Goal: Transaction & Acquisition: Purchase product/service

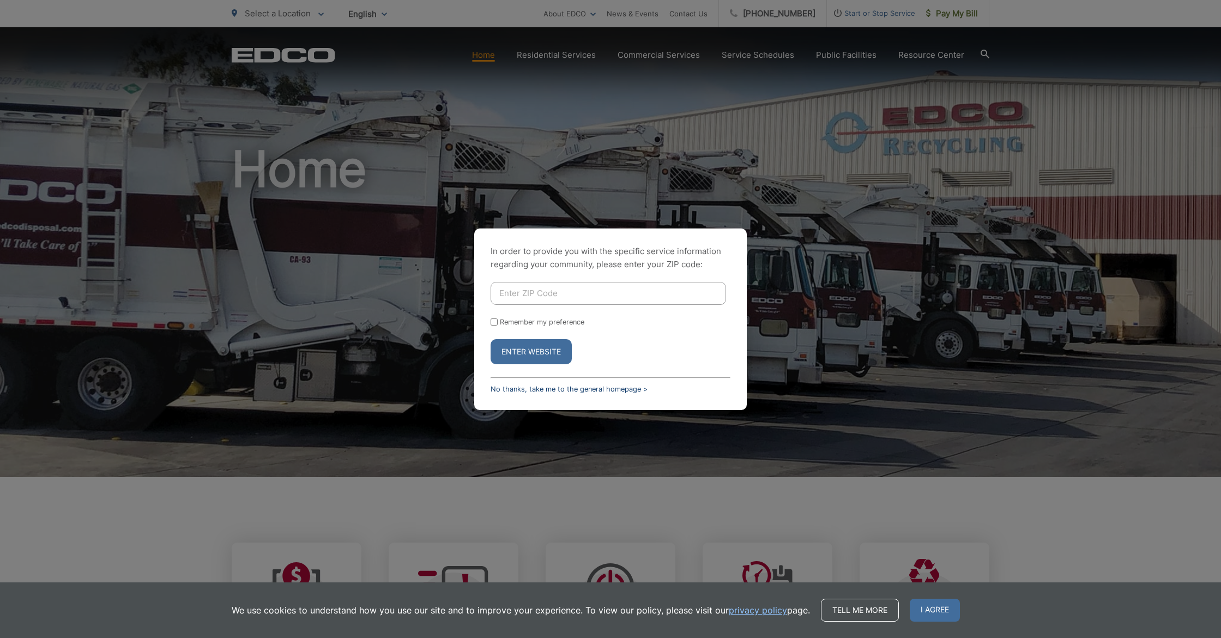
click at [608, 388] on link "No thanks, take me to the general homepage >" at bounding box center [569, 389] width 157 height 8
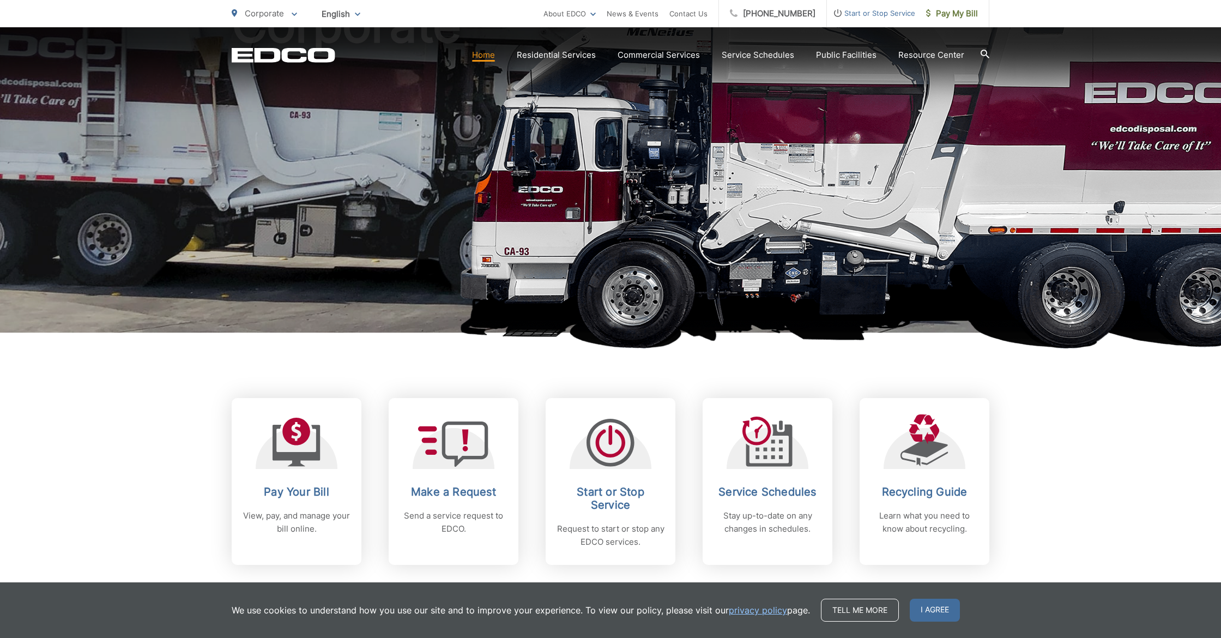
scroll to position [168, 0]
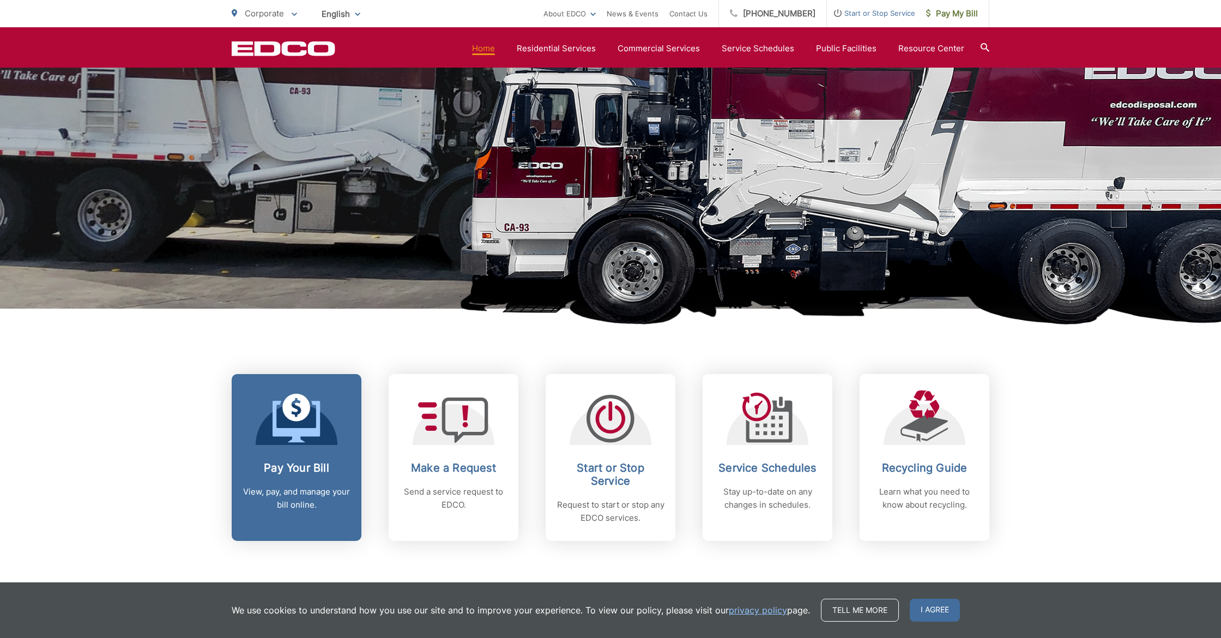
click at [322, 468] on h2 "Pay Your Bill" at bounding box center [297, 467] width 108 height 13
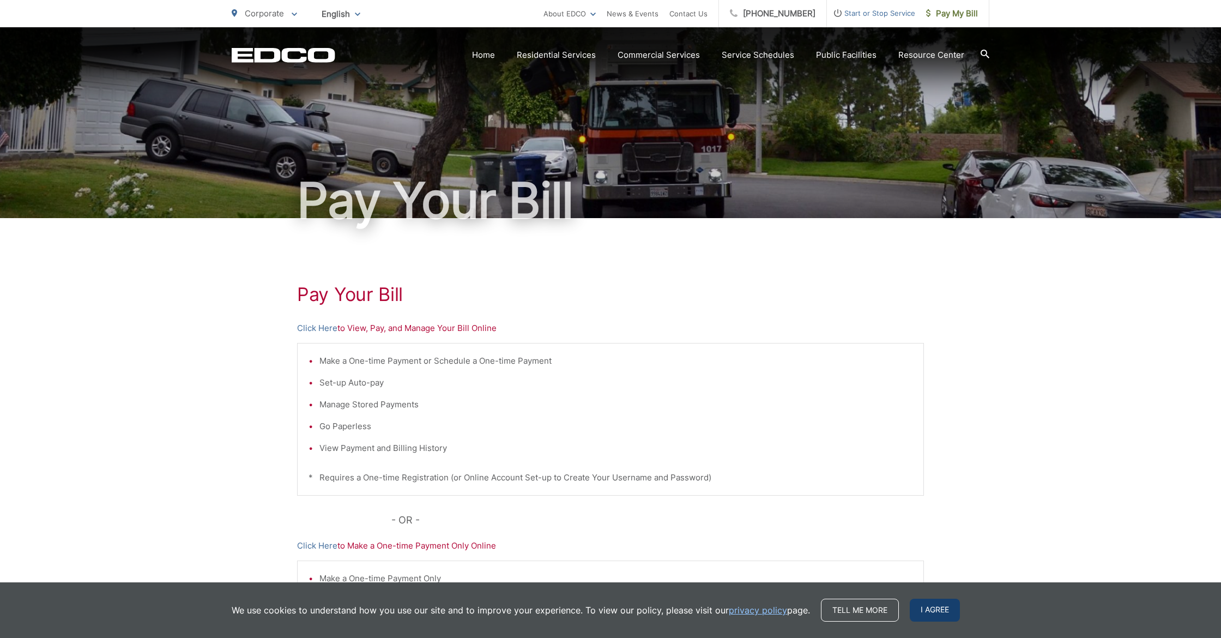
click at [924, 605] on span "I agree" at bounding box center [935, 609] width 50 height 23
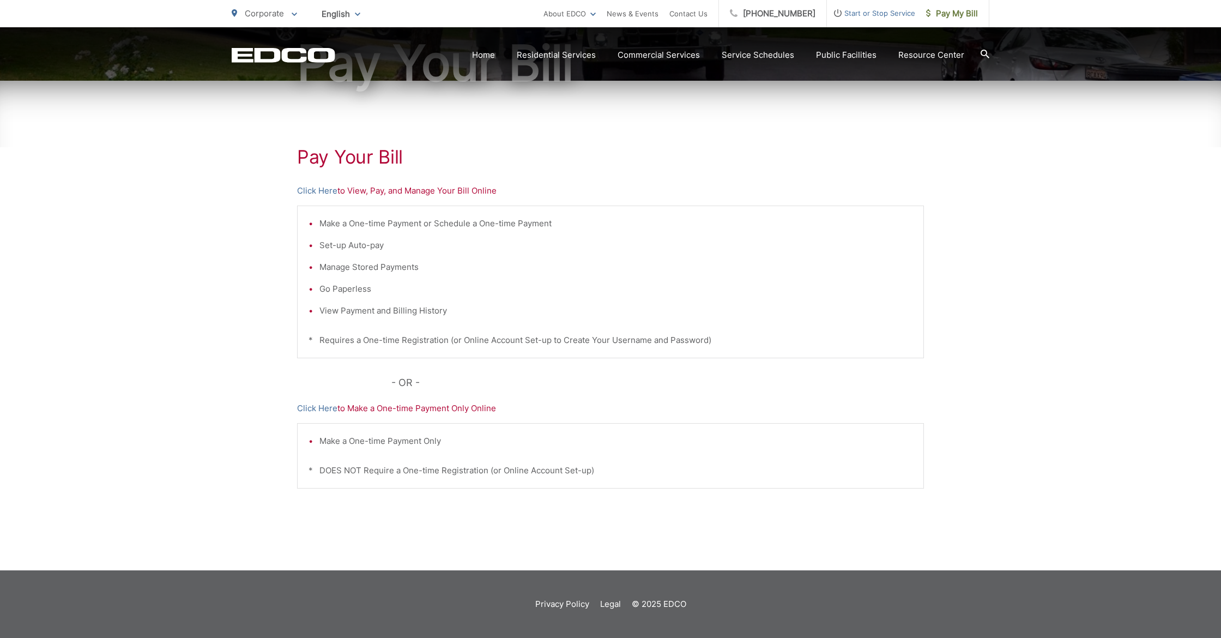
scroll to position [137, 0]
click at [313, 408] on link "Click Here" at bounding box center [317, 408] width 40 height 13
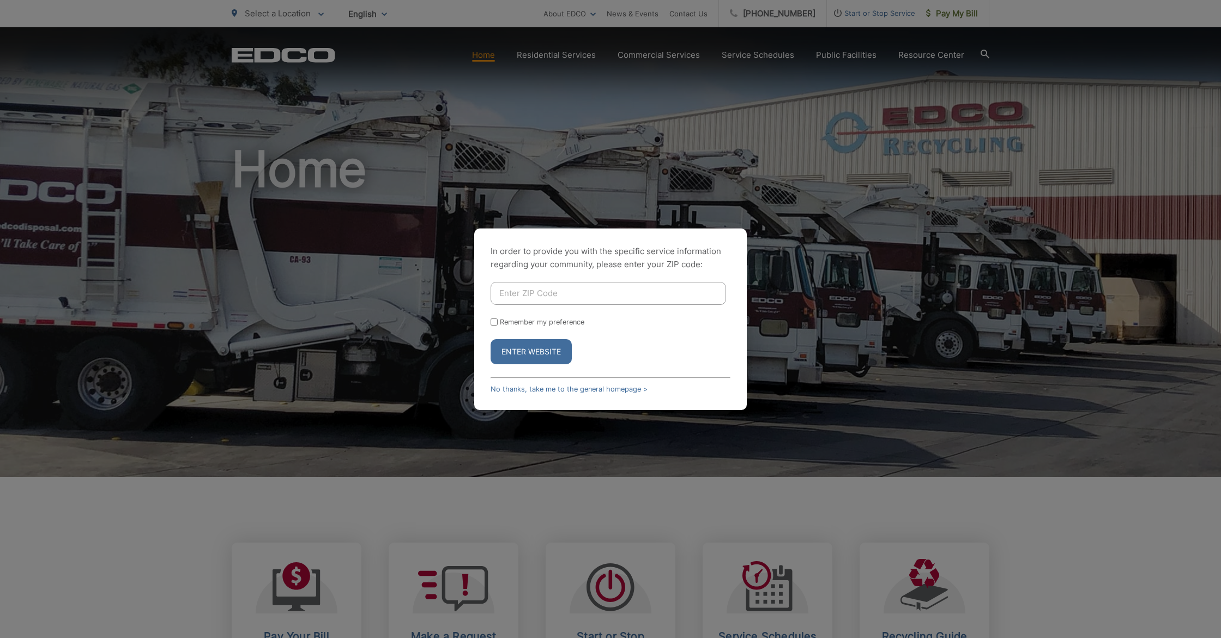
click at [518, 296] on input "Enter ZIP Code" at bounding box center [608, 293] width 235 height 23
type input "90638"
drag, startPoint x: 493, startPoint y: 322, endPoint x: 498, endPoint y: 333, distance: 12.0
click at [493, 323] on input "Remember my preference" at bounding box center [494, 321] width 7 height 7
checkbox input "true"
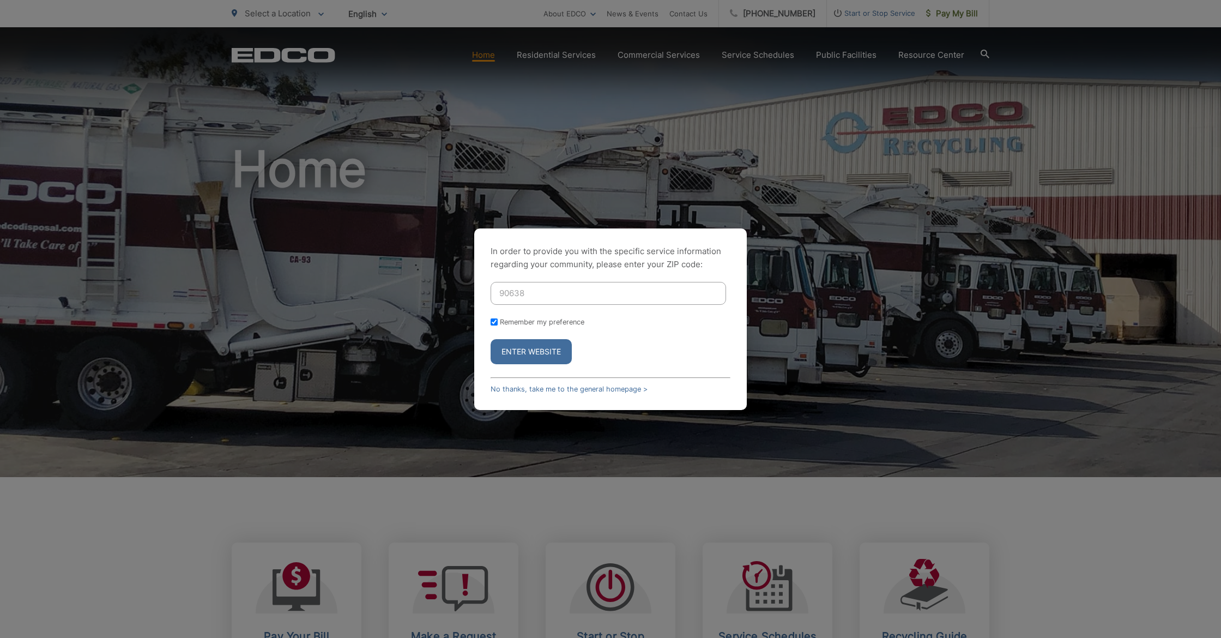
click at [517, 351] on button "Enter Website" at bounding box center [531, 351] width 81 height 25
